Goal: Task Accomplishment & Management: Manage account settings

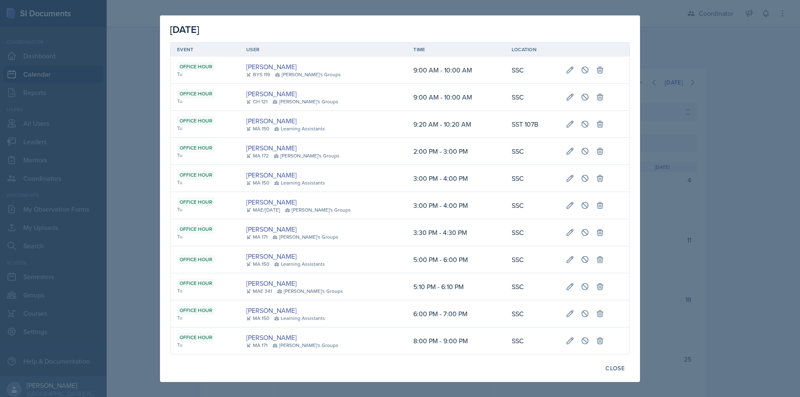
select select "711e3089-b526-4ace-8ef7-b628edcb7570"
click at [151, 68] on div at bounding box center [400, 198] width 800 height 397
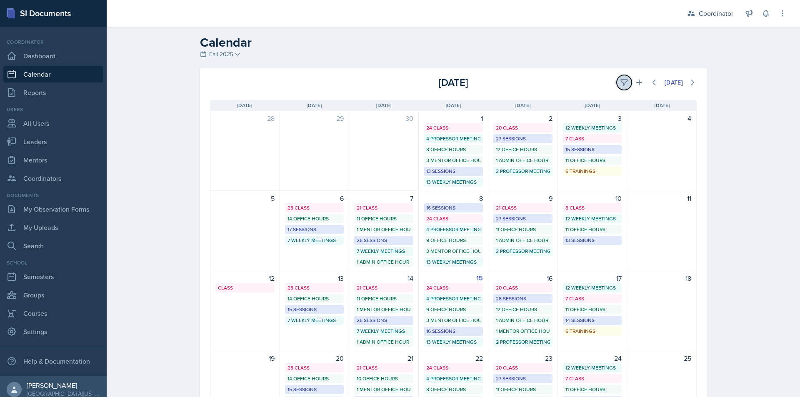
click at [621, 79] on icon at bounding box center [624, 82] width 8 height 8
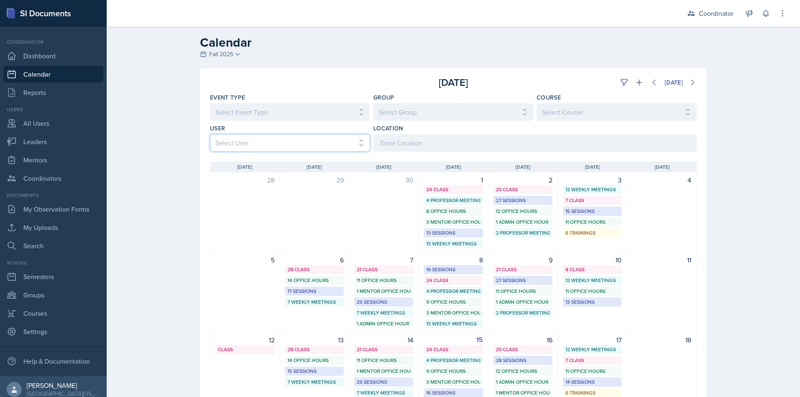
click at [249, 147] on select "Select User All Adam McDougal Aley Perez Anna McGill Bella Clifton Bram O'Neil …" at bounding box center [290, 143] width 160 height 18
click at [210, 134] on select "Select User All Adam McDougal Aley Perez Anna McGill Bella Clifton Bram O'Neil …" at bounding box center [290, 143] width 160 height 18
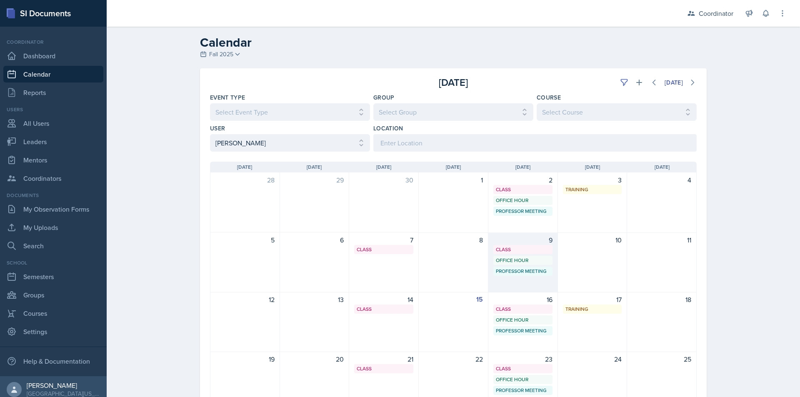
click at [523, 271] on div "Professor Meeting" at bounding box center [523, 272] width 54 height 8
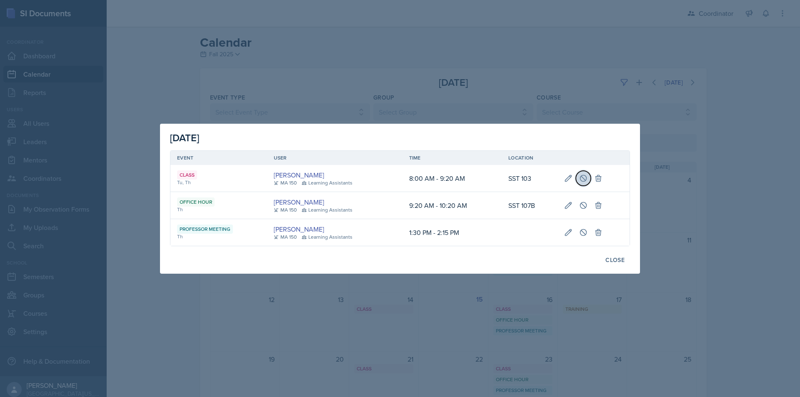
click at [584, 178] on icon at bounding box center [583, 178] width 8 height 8
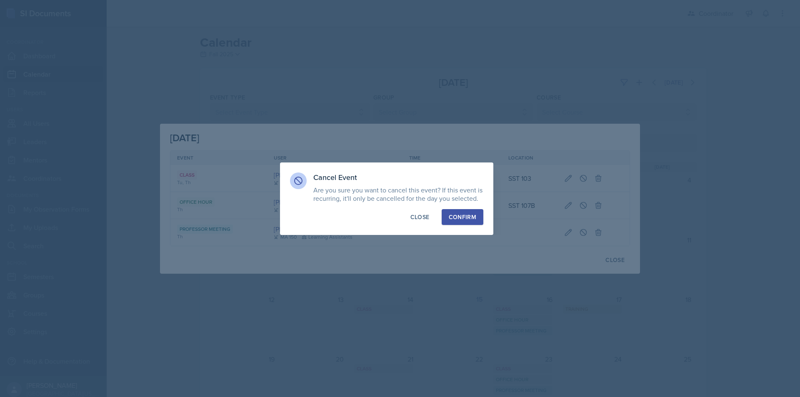
click at [479, 221] on button "Confirm" at bounding box center [463, 217] width 42 height 16
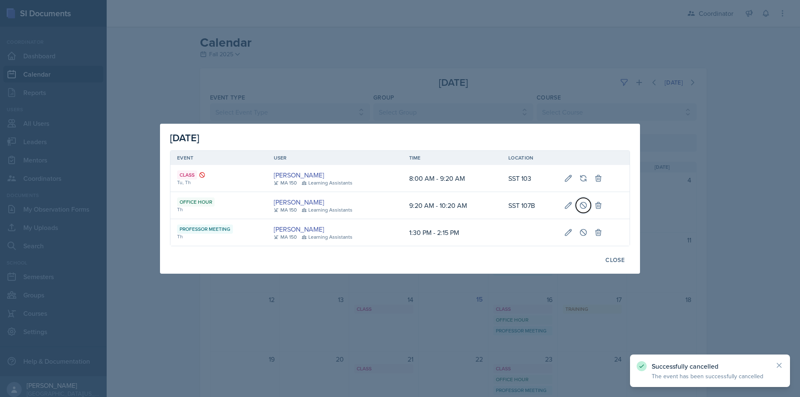
click at [584, 208] on icon at bounding box center [583, 205] width 8 height 8
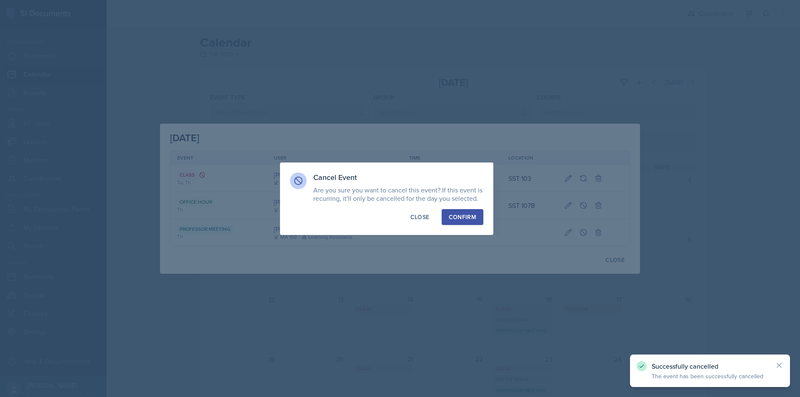
click at [483, 218] on div "Cancel Event Are you sure you want to cancel this event? If this event is recur…" at bounding box center [386, 199] width 213 height 73
click at [443, 218] on button "Confirm" at bounding box center [463, 217] width 42 height 16
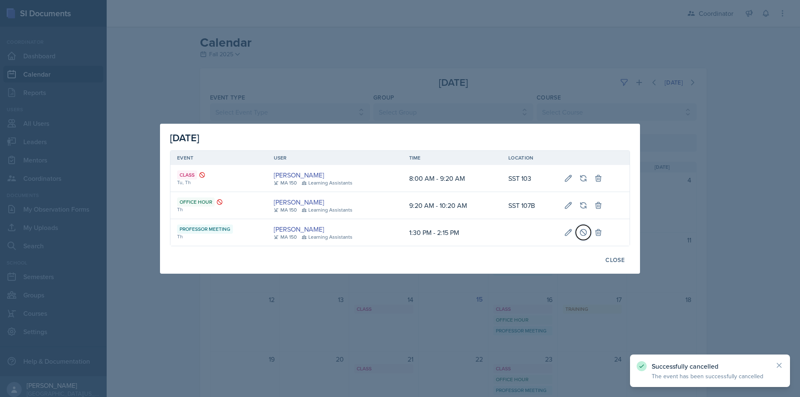
click at [584, 233] on icon at bounding box center [584, 232] width 6 height 6
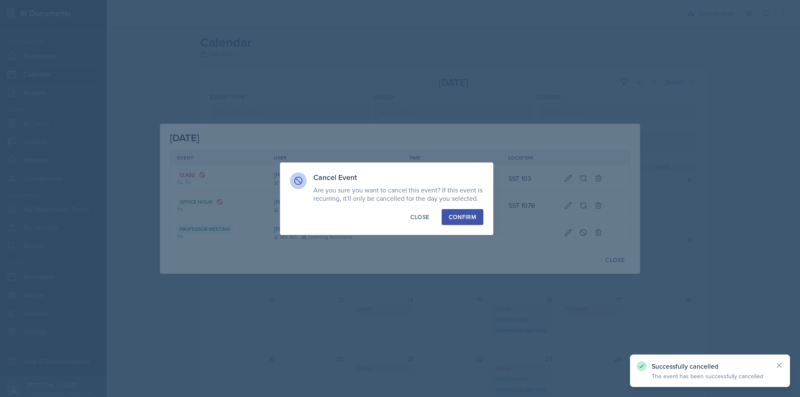
click at [455, 213] on div "Confirm" at bounding box center [463, 217] width 28 height 8
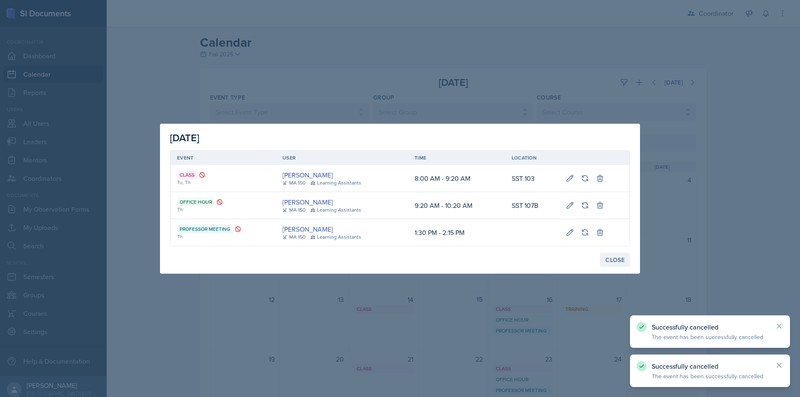
click at [608, 260] on div "Close" at bounding box center [615, 260] width 19 height 7
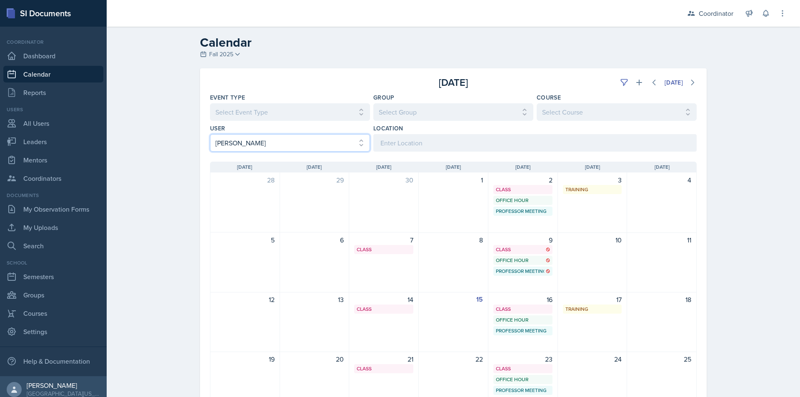
click at [256, 136] on select "Select User All Adam McDougal Aley Perez Anna McGill Bella Clifton Bram O'Neil …" at bounding box center [290, 143] width 160 height 18
click at [210, 134] on select "Select User All Adam McDougal Aley Perez Anna McGill Bella Clifton Bram O'Neil …" at bounding box center [290, 143] width 160 height 18
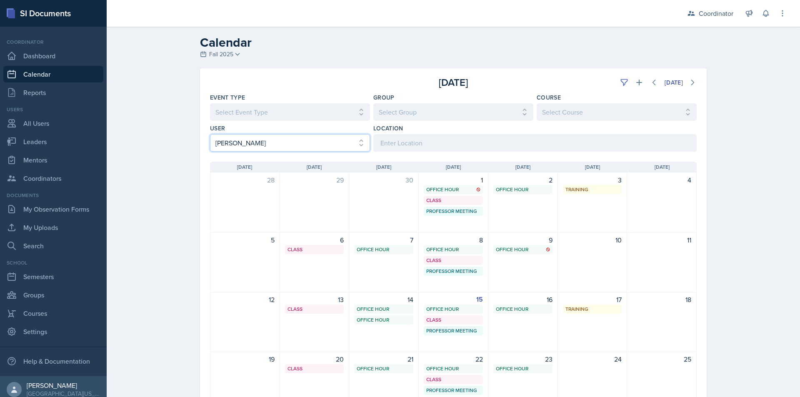
click at [273, 143] on select "Select User All Adam McDougal Aley Perez Anna McGill Bella Clifton Bram O'Neil …" at bounding box center [290, 143] width 160 height 18
click at [210, 134] on select "Select User All Adam McDougal Aley Perez Anna McGill Bella Clifton Bram O'Neil …" at bounding box center [290, 143] width 160 height 18
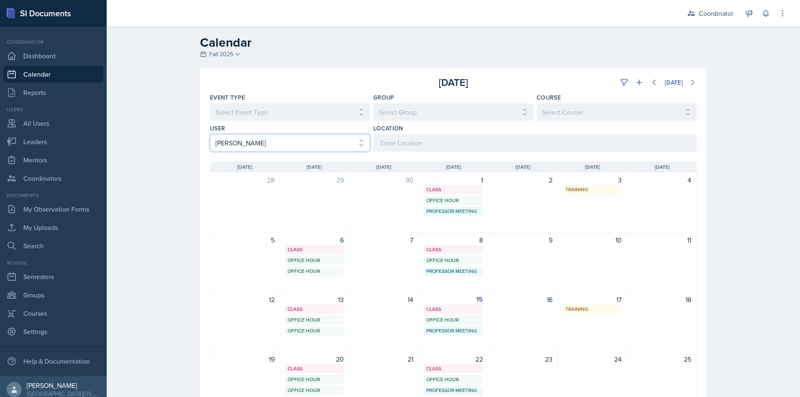
click at [279, 141] on select "Select User All Adam McDougal Aley Perez Anna McGill Bella Clifton Bram O'Neil …" at bounding box center [290, 143] width 160 height 18
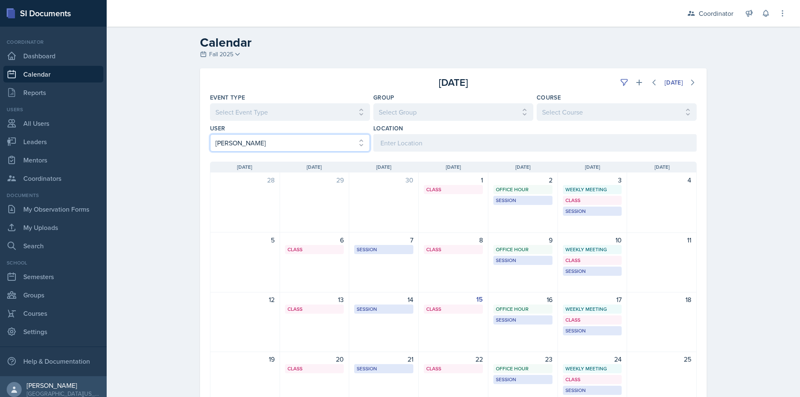
click at [279, 141] on select "Select User All Adam McDougal Aley Perez Anna McGill Bella Clifton Bram O'Neil …" at bounding box center [290, 143] width 160 height 18
click at [210, 134] on select "Select User All Adam McDougal Aley Perez Anna McGill Bella Clifton Bram O'Neil …" at bounding box center [290, 143] width 160 height 18
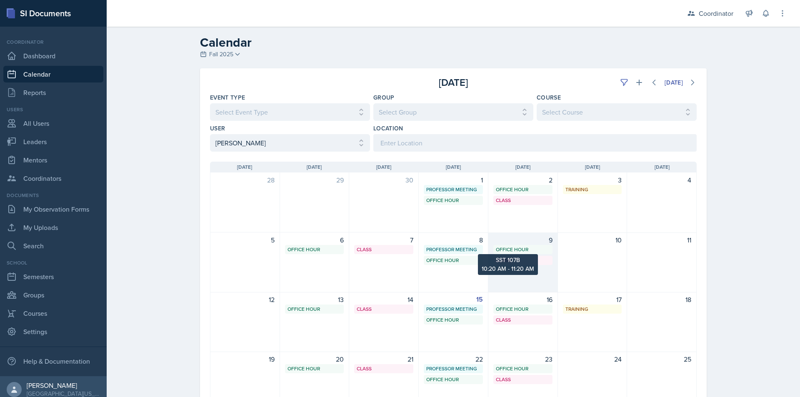
click at [522, 252] on div "Office Hour" at bounding box center [523, 250] width 54 height 8
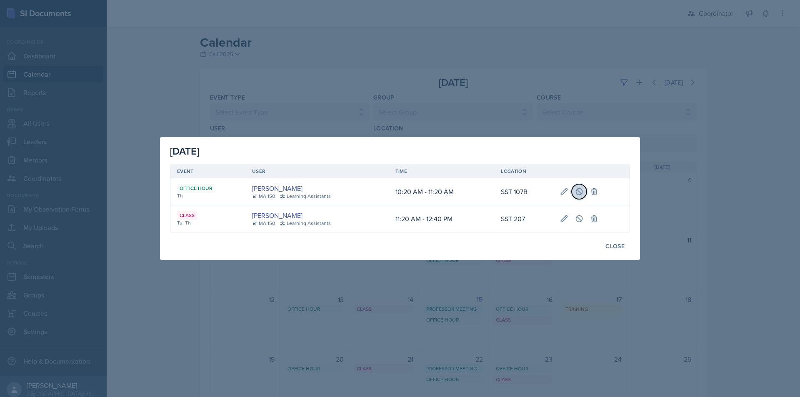
click at [575, 198] on button at bounding box center [579, 191] width 15 height 15
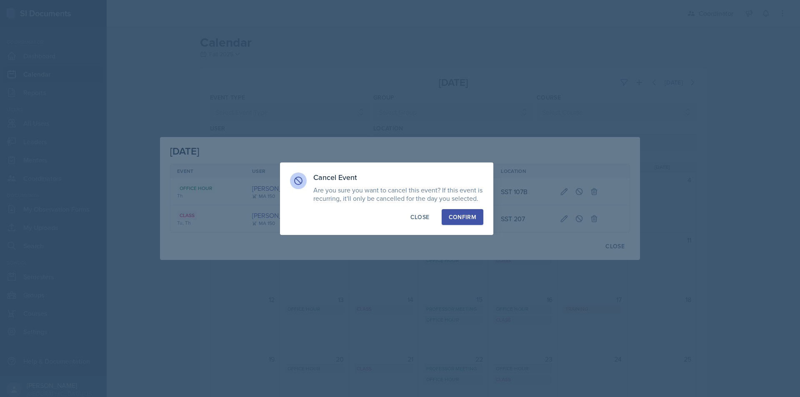
click at [447, 220] on button "Confirm" at bounding box center [463, 217] width 42 height 16
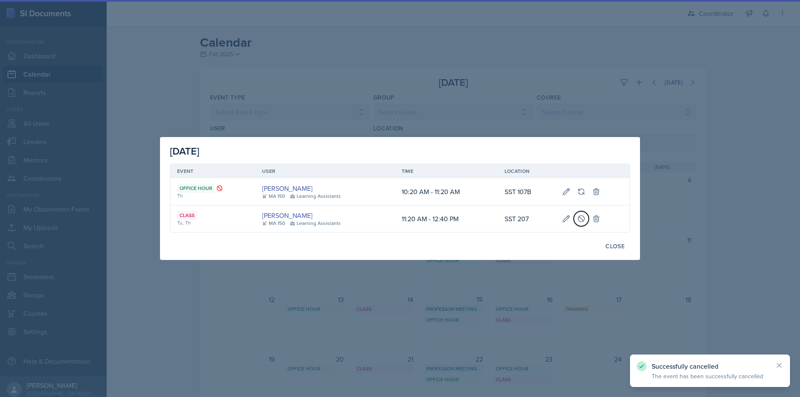
click at [578, 218] on icon at bounding box center [581, 218] width 6 height 6
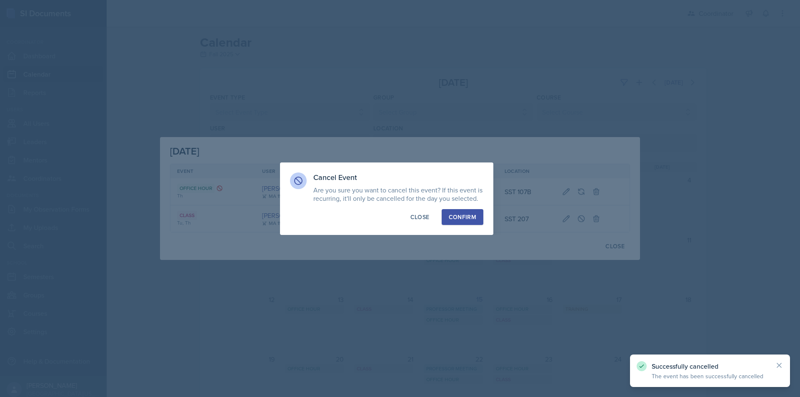
click at [451, 218] on div "Confirm" at bounding box center [463, 217] width 28 height 8
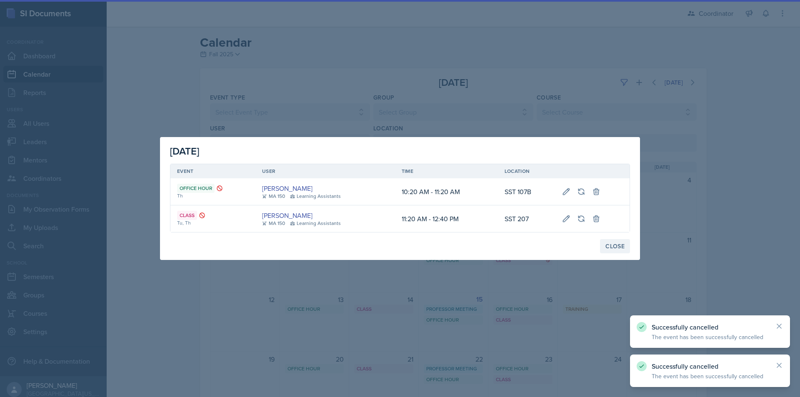
click at [618, 250] on div "Close" at bounding box center [615, 246] width 19 height 7
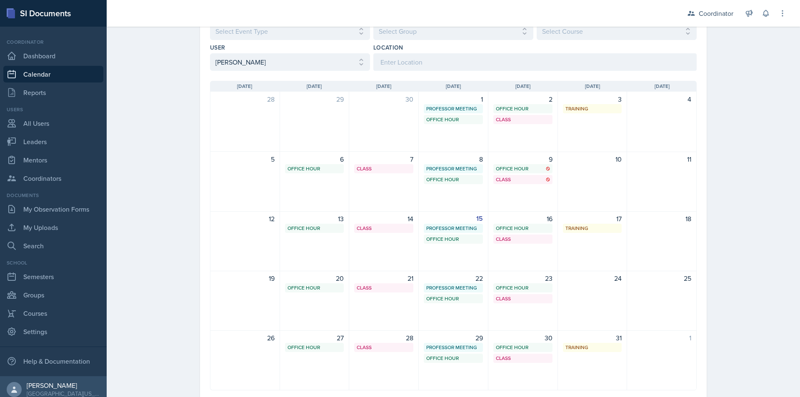
scroll to position [83, 0]
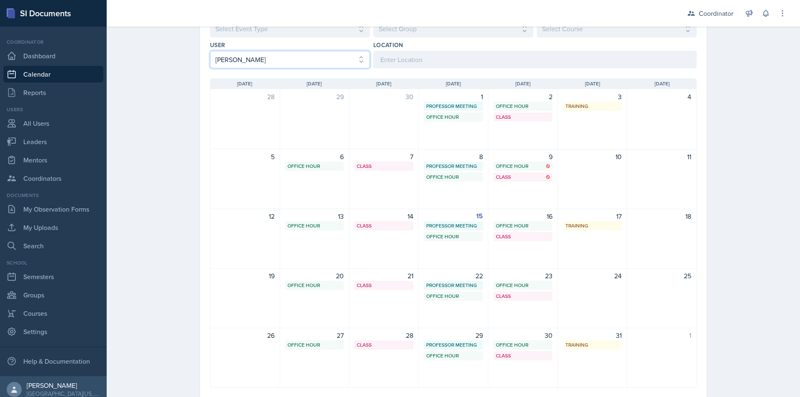
click at [290, 59] on select "Select User All Adam McDougal Aley Perez Anna McGill Bella Clifton Bram O'Neil …" at bounding box center [290, 60] width 160 height 18
click at [210, 51] on select "Select User All Adam McDougal Aley Perez Anna McGill Bella Clifton Bram O'Neil …" at bounding box center [290, 60] width 160 height 18
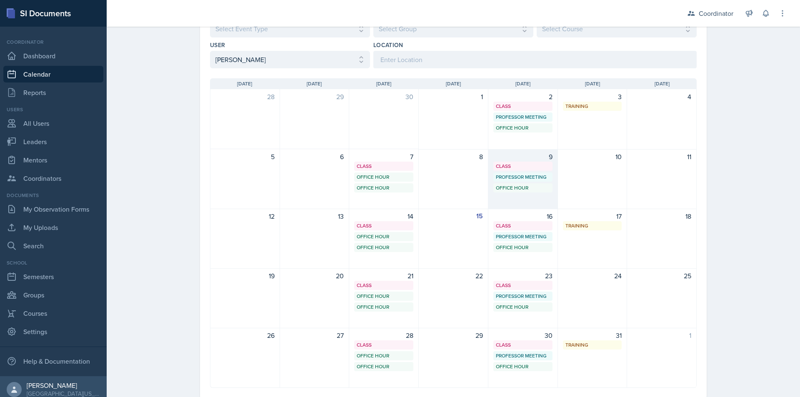
click at [514, 173] on div "Professor Meeting 1:30 PM - 2:15 PM" at bounding box center [522, 177] width 59 height 9
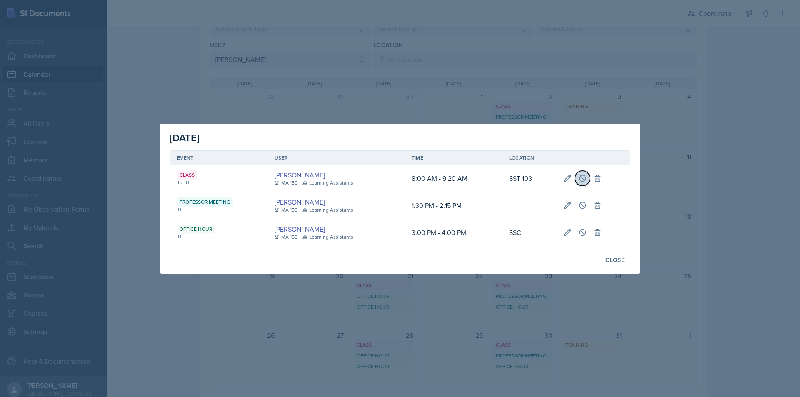
click at [582, 178] on icon at bounding box center [582, 178] width 8 height 8
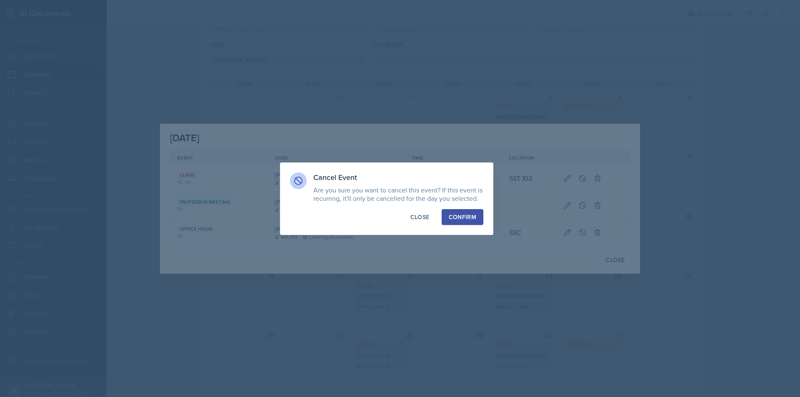
click at [474, 218] on div "Confirm" at bounding box center [463, 217] width 28 height 8
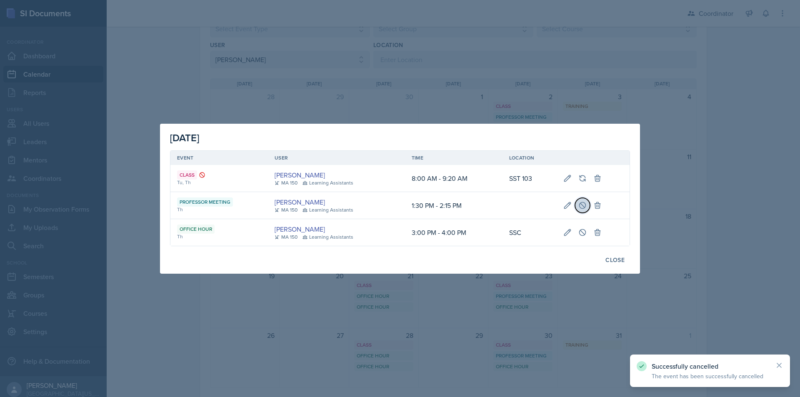
click at [581, 208] on icon at bounding box center [583, 205] width 6 height 6
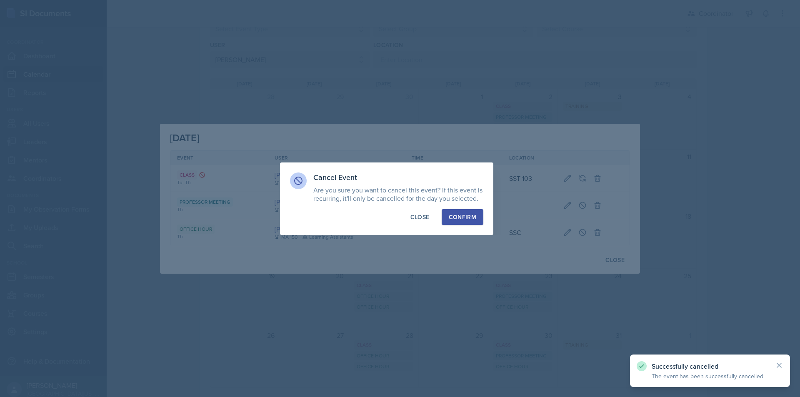
click at [472, 217] on div "Confirm" at bounding box center [463, 217] width 28 height 8
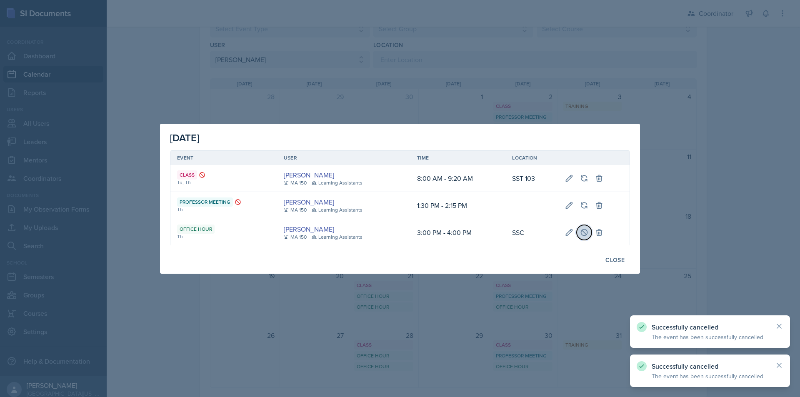
click at [581, 233] on icon at bounding box center [584, 232] width 6 height 6
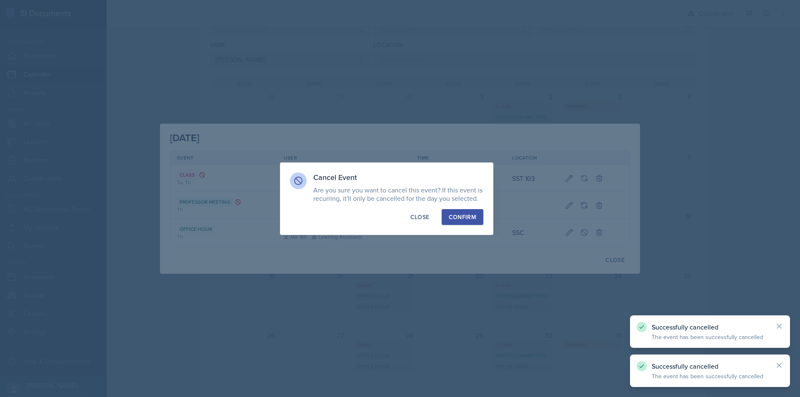
click at [457, 216] on div "Confirm" at bounding box center [463, 217] width 28 height 8
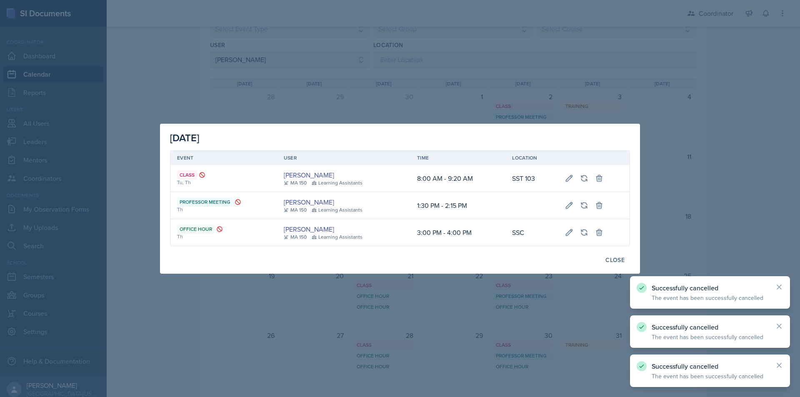
click at [593, 252] on div "October 9th, 2025 Event User Time Location Class Tu, Th Jace Nelson MA 150 Lear…" at bounding box center [400, 199] width 480 height 150
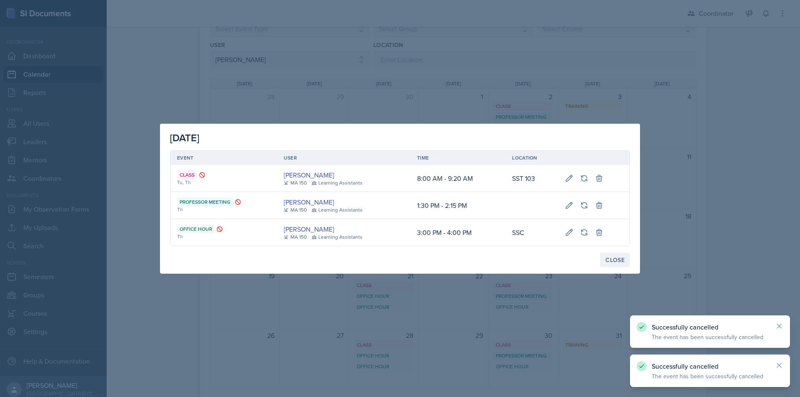
click at [606, 258] on div "Close" at bounding box center [615, 260] width 19 height 7
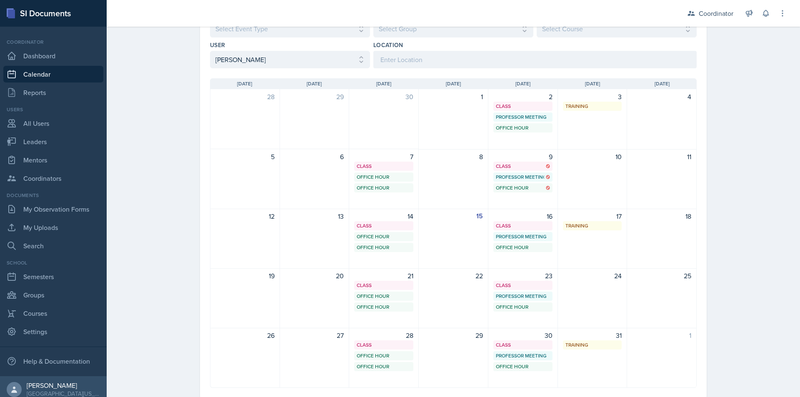
click at [260, 50] on div "User Select User All Adam McDougal Aley Perez Anna McGill Bella Clifton Bram O'…" at bounding box center [290, 55] width 160 height 28
click at [265, 62] on select "Select User All Adam McDougal Aley Perez Anna McGill Bella Clifton Bram O'Neil …" at bounding box center [290, 60] width 160 height 18
select select "a17f9fd9-9411-4780-ab9d-ff5450b3e753"
click at [210, 51] on select "Select User All Adam McDougal Aley Perez Anna McGill Bella Clifton Bram O'Neil …" at bounding box center [290, 60] width 160 height 18
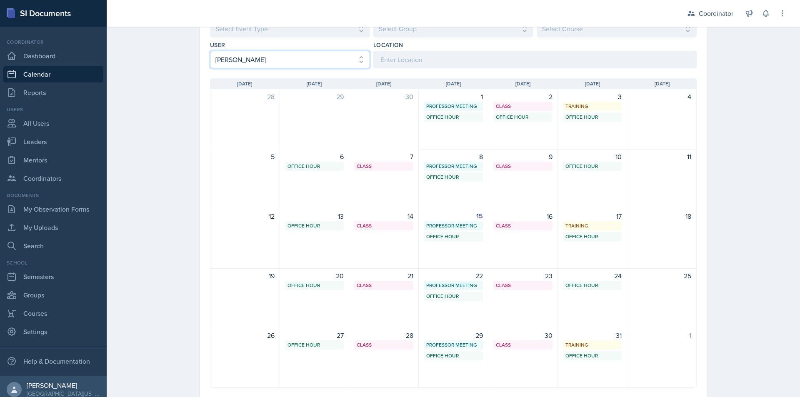
scroll to position [42, 0]
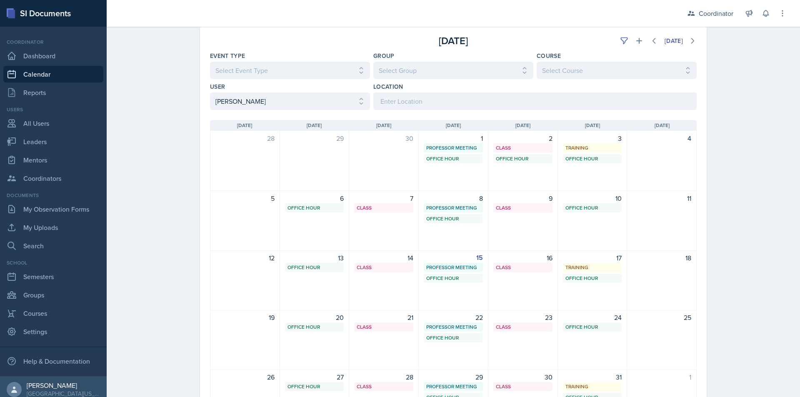
click at [144, 225] on div "Calendar Fall 2025 Fall 2025 Spring 2025 Fall 2024 Spring 2024 Fall 2023 Spring…" at bounding box center [454, 222] width 694 height 475
click at [522, 210] on div "Class" at bounding box center [523, 208] width 54 height 8
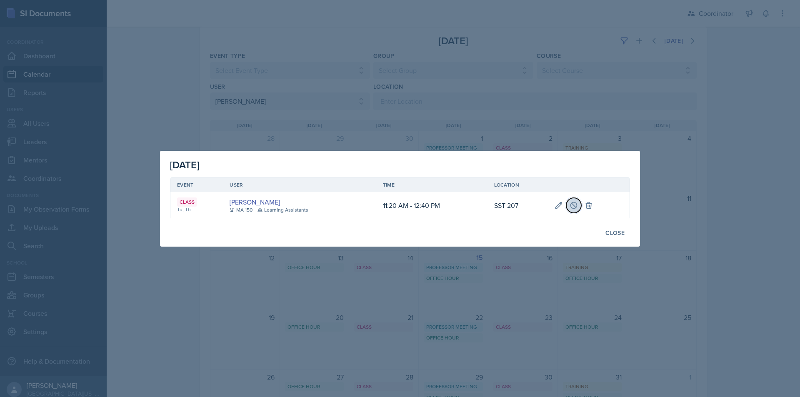
click at [572, 203] on icon at bounding box center [574, 205] width 6 height 6
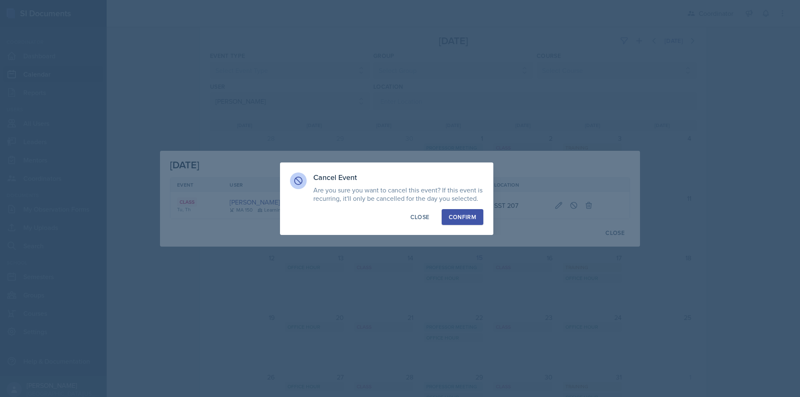
click at [467, 220] on div "Confirm" at bounding box center [463, 217] width 28 height 8
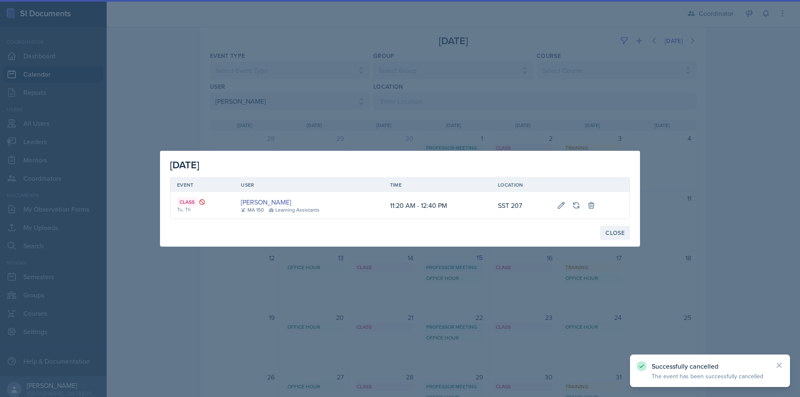
click at [625, 233] on button "Close" at bounding box center [615, 233] width 30 height 14
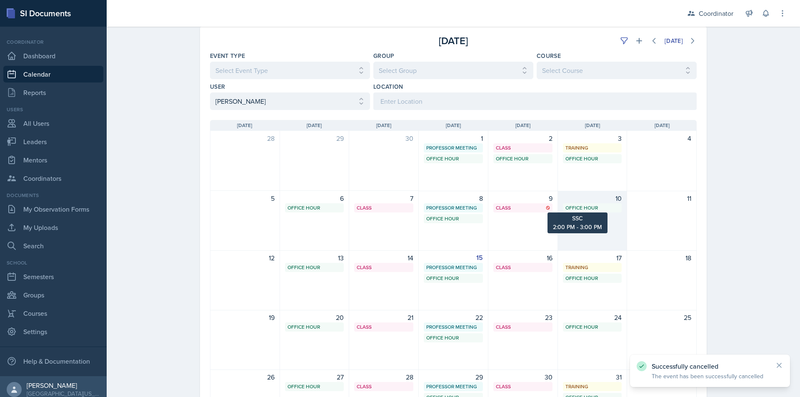
click at [594, 208] on div "Office Hour" at bounding box center [593, 208] width 54 height 8
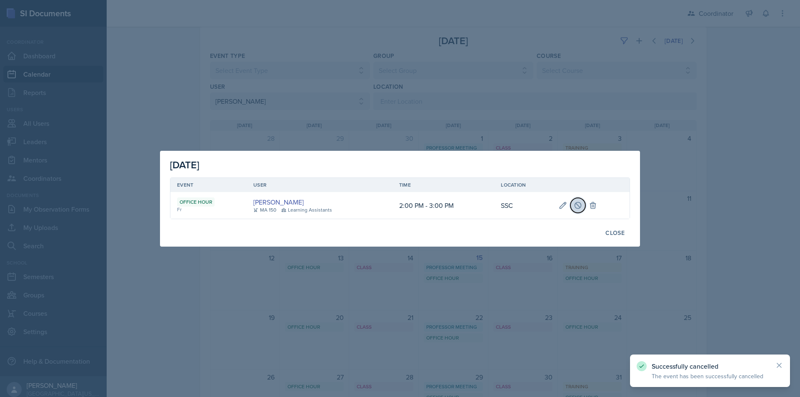
click at [580, 205] on icon at bounding box center [578, 205] width 8 height 8
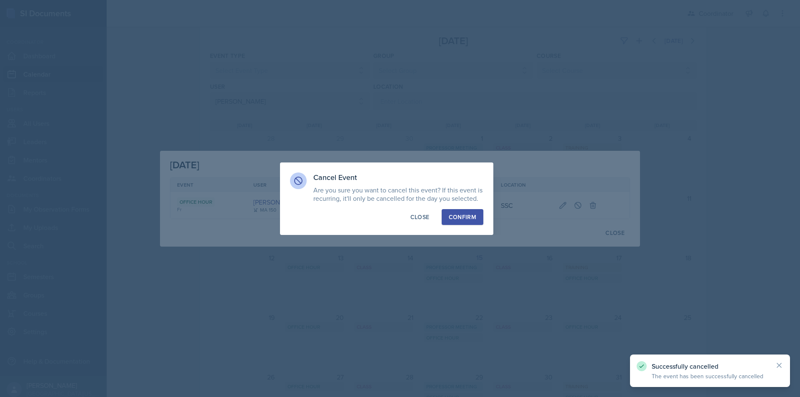
click at [461, 221] on div "Confirm" at bounding box center [463, 217] width 28 height 8
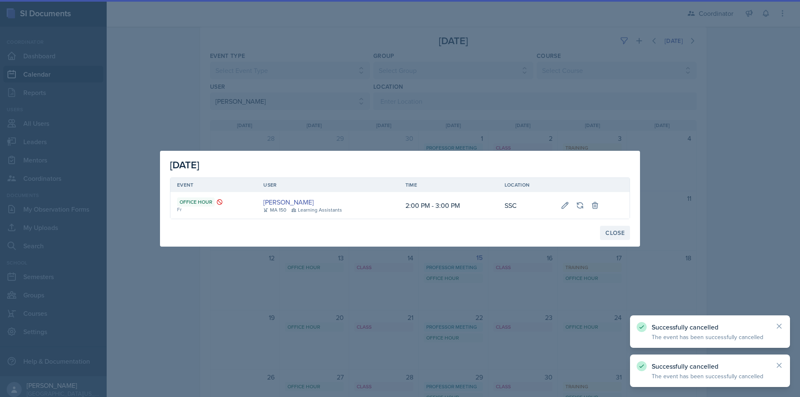
click at [611, 233] on div "Close" at bounding box center [615, 233] width 19 height 7
